Goal: Task Accomplishment & Management: Use online tool/utility

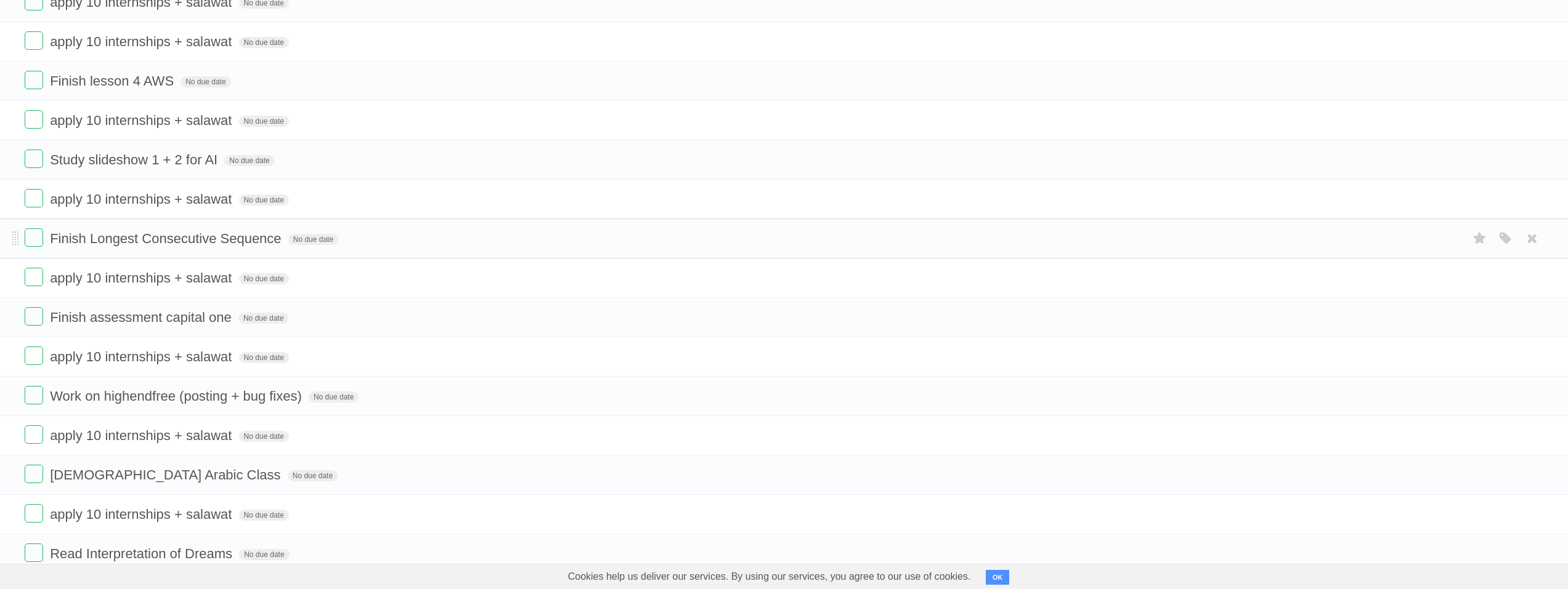
scroll to position [123, 0]
click at [36, 236] on label at bounding box center [34, 234] width 18 height 18
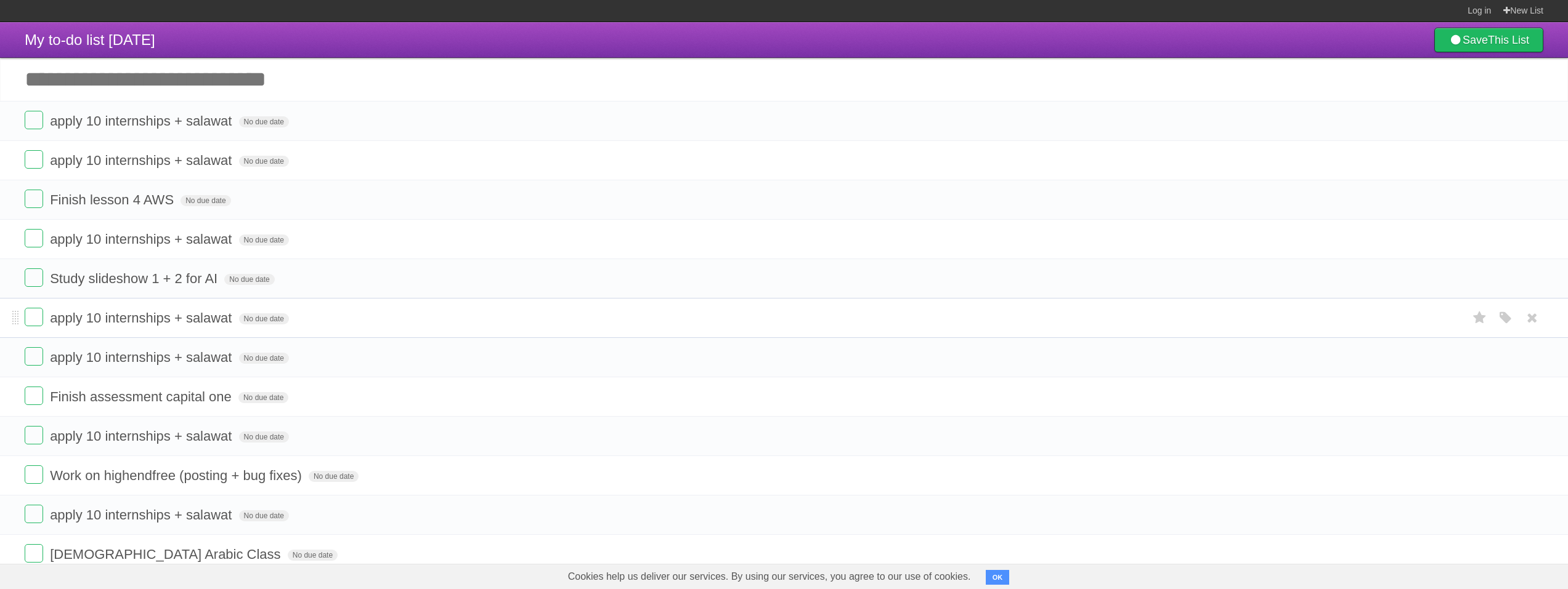
scroll to position [0, 0]
click at [25, 166] on label at bounding box center [34, 160] width 18 height 18
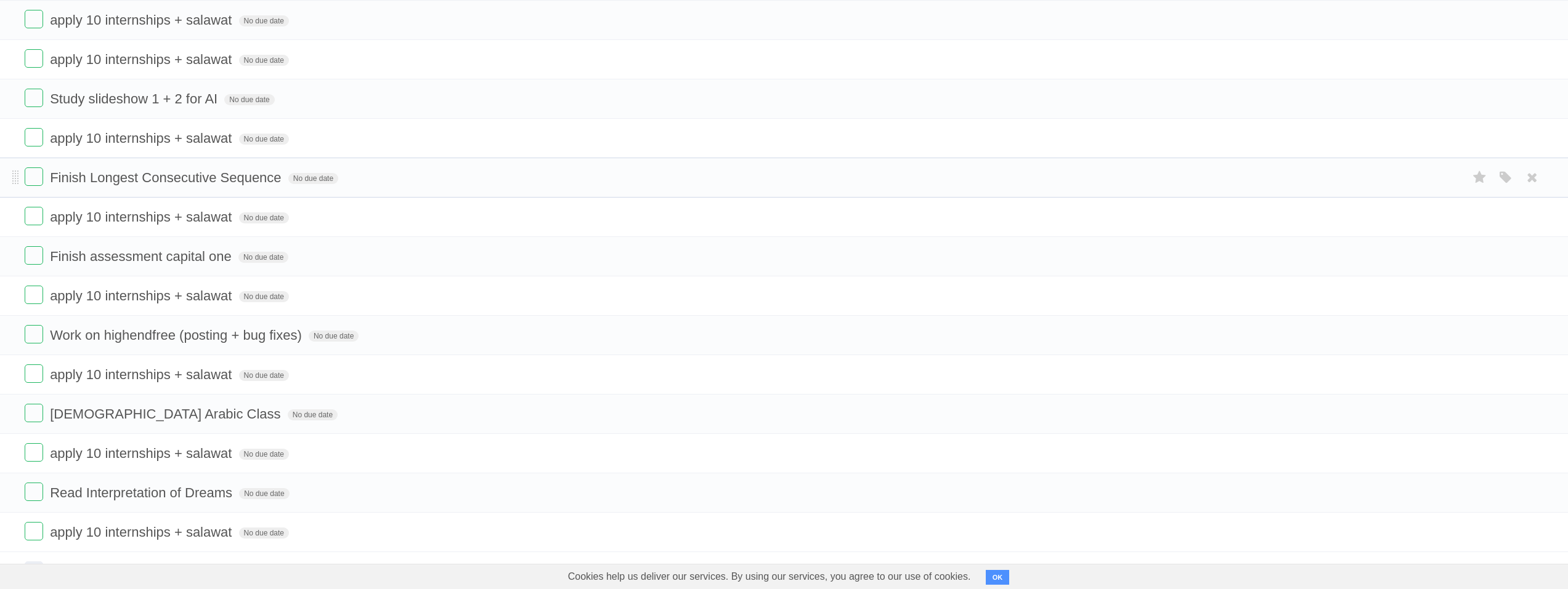
scroll to position [123, 0]
